Goal: Use online tool/utility: Use online tool/utility

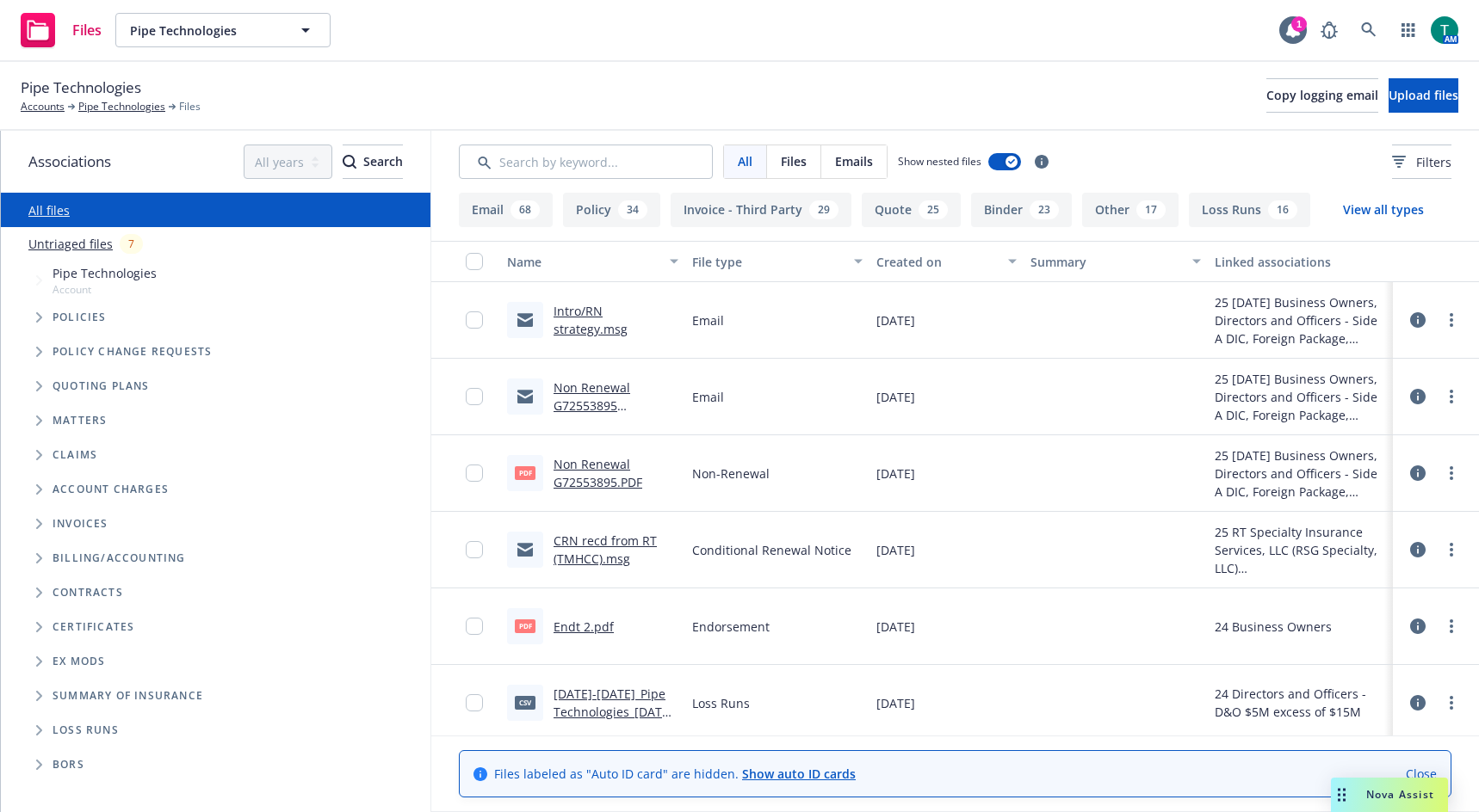
click at [1415, 793] on span "Nova Assist" at bounding box center [1400, 794] width 68 height 15
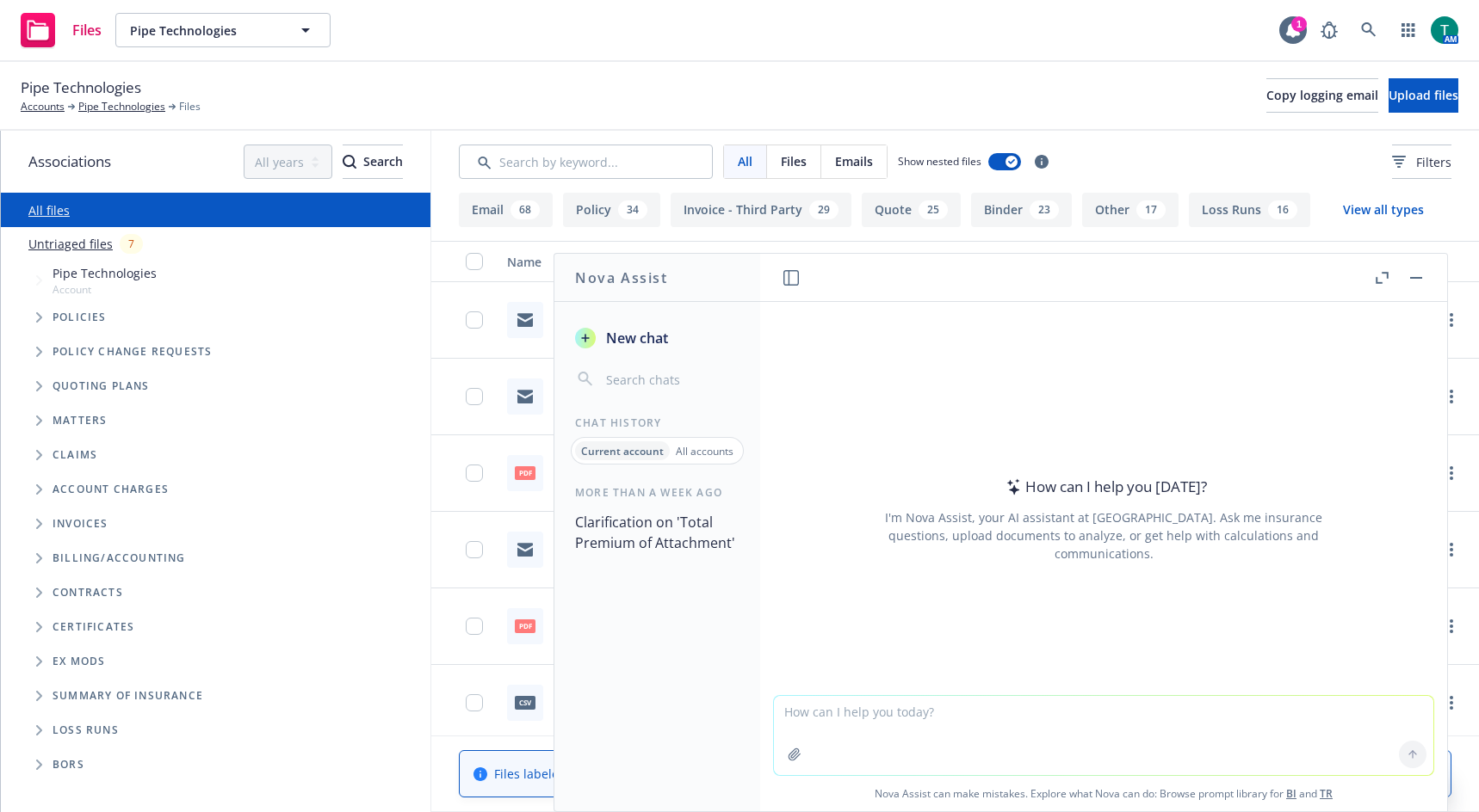
click at [860, 728] on textarea at bounding box center [1103, 736] width 659 height 79
type textarea "refine text"
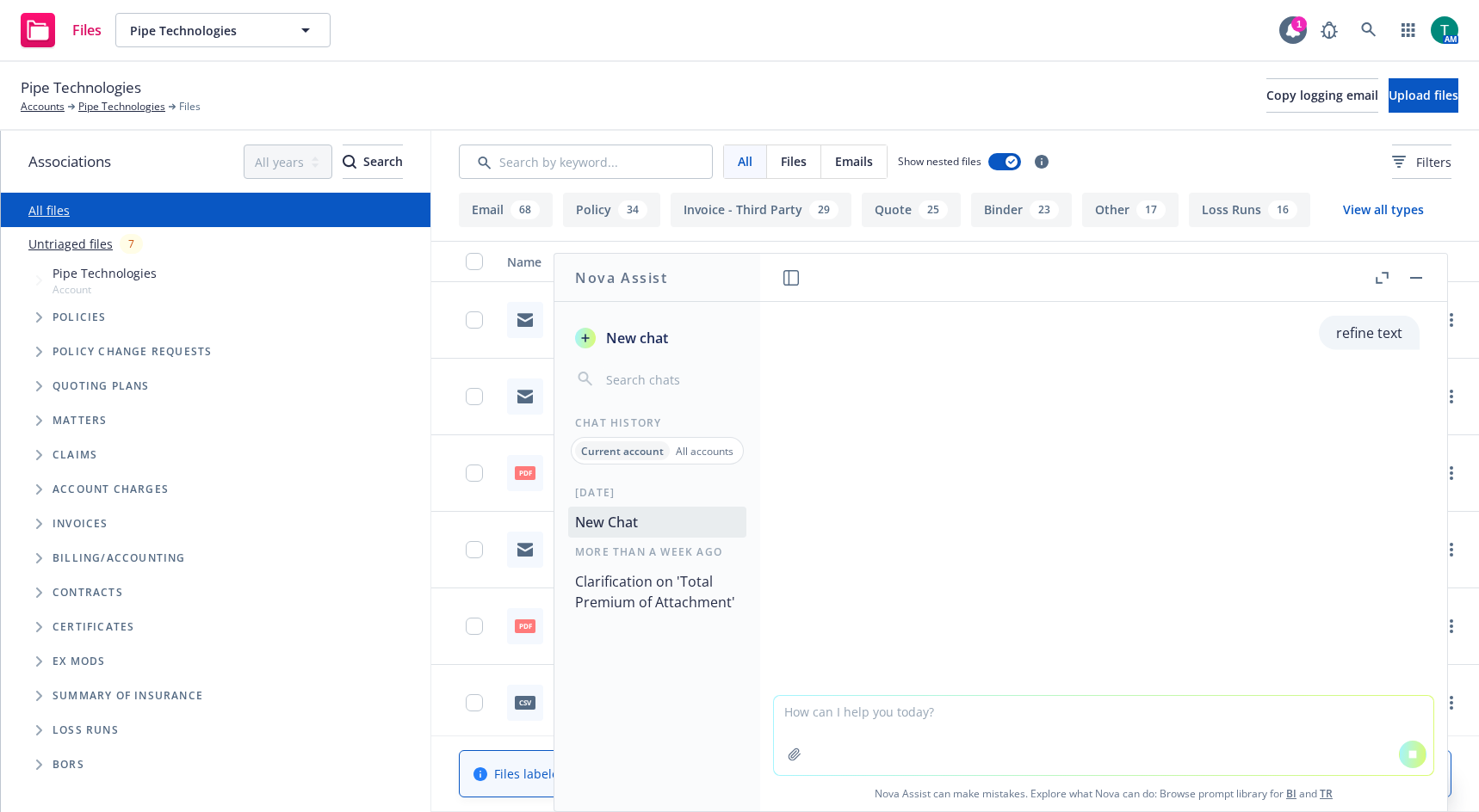
paste textarea "Also, not sure how to respond to [PERSON_NAME] at Instnt. Ask for real life sce…"
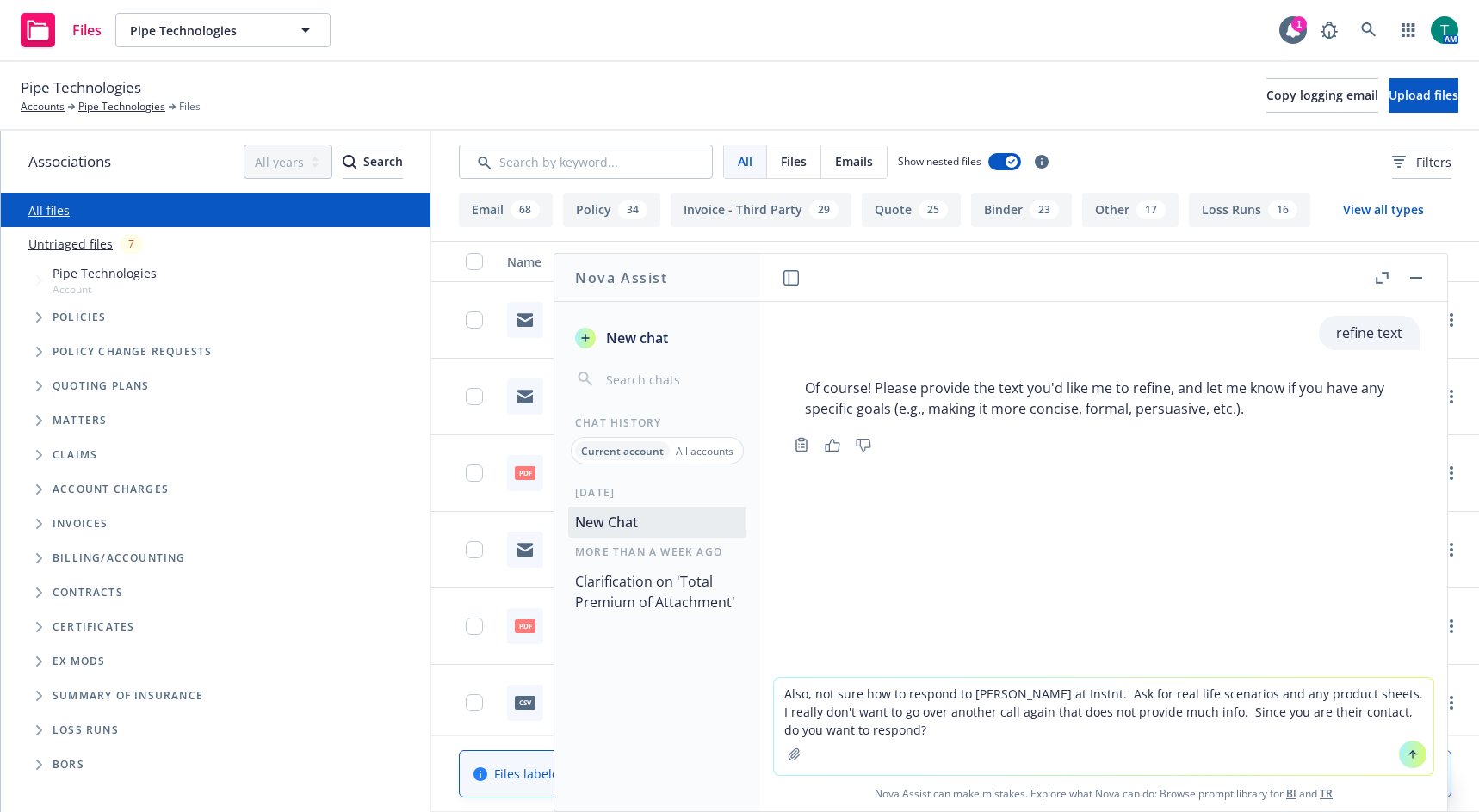
type textarea "Also, not sure how to respond to [PERSON_NAME] at Instnt. Ask for real life sce…"
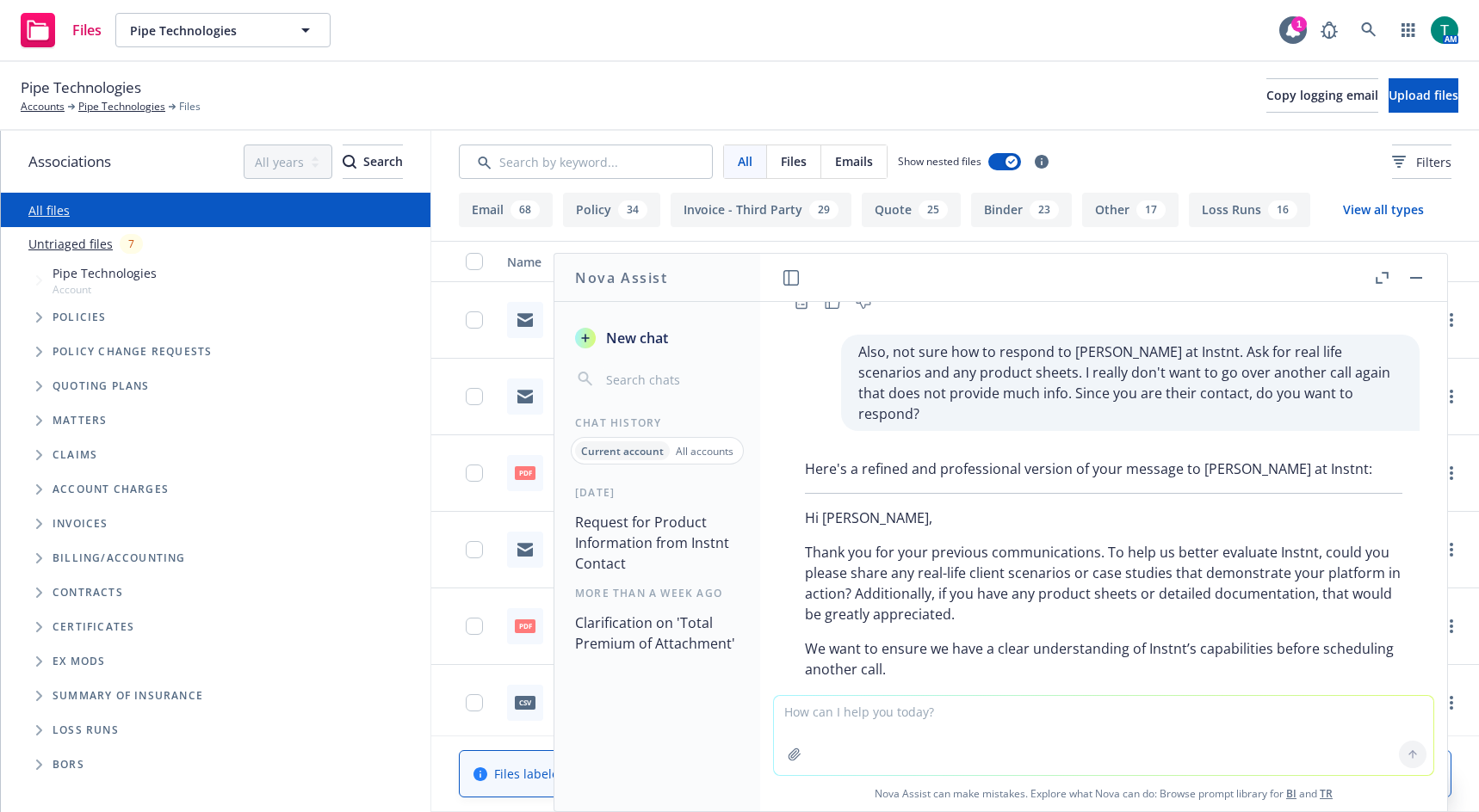
scroll to position [173, 0]
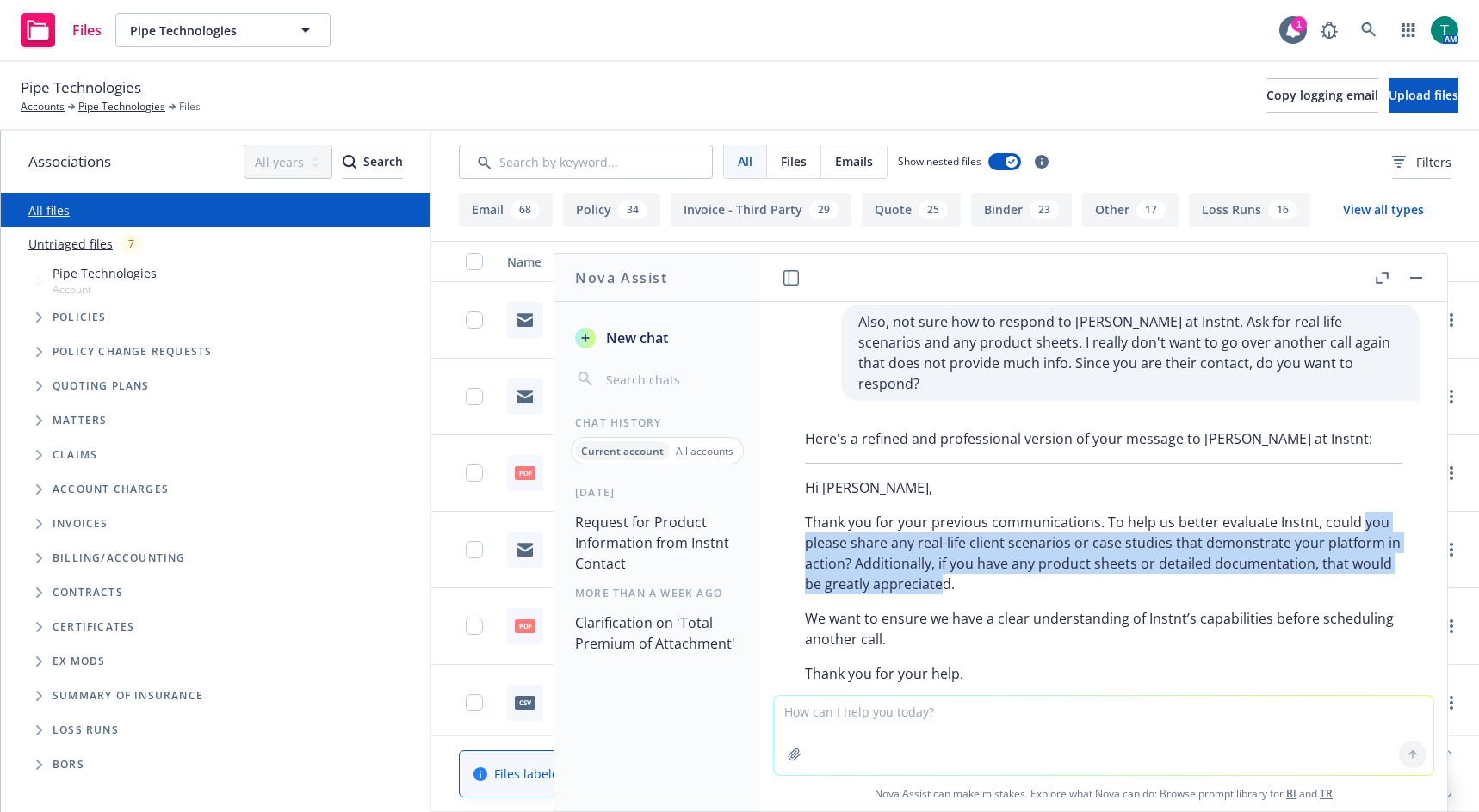
drag, startPoint x: 1121, startPoint y: 567, endPoint x: 785, endPoint y: 514, distance: 340.2
click at [785, 514] on div "Here's a refined and professional version of your message to [PERSON_NAME] at I…" at bounding box center [1103, 634] width 659 height 425
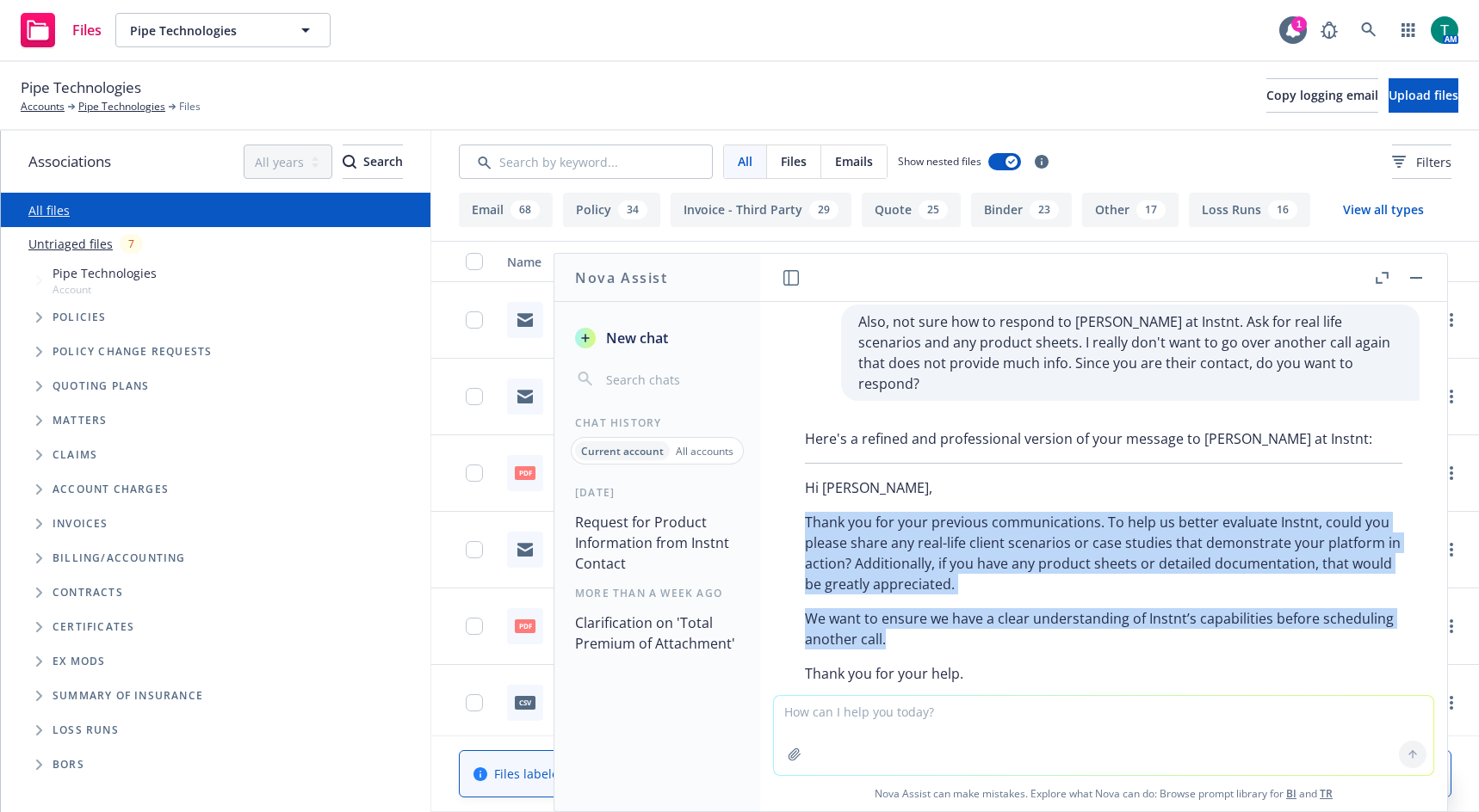
drag, startPoint x: 976, startPoint y: 618, endPoint x: 786, endPoint y: 500, distance: 223.7
click at [786, 500] on div "Here's a refined and professional version of your message to [PERSON_NAME] at I…" at bounding box center [1103, 634] width 659 height 425
drag, startPoint x: 992, startPoint y: 654, endPoint x: 778, endPoint y: 458, distance: 290.2
click at [778, 458] on div "Here's a refined and professional version of your message to [PERSON_NAME] at I…" at bounding box center [1103, 634] width 659 height 425
copy div "Hi [PERSON_NAME], Thank you for your previous communications. To help us better…"
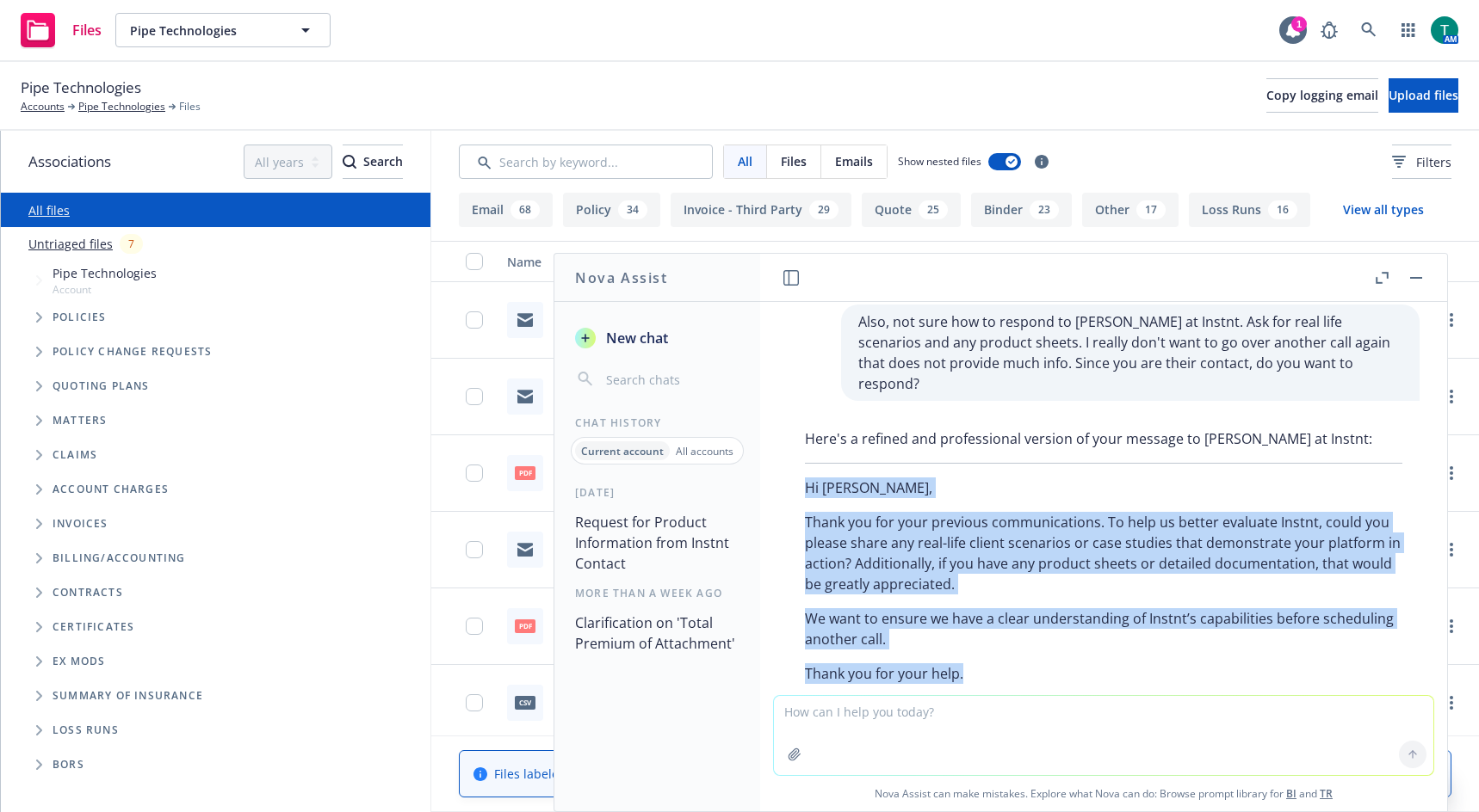
scroll to position [431, 0]
